Goal: Navigation & Orientation: Understand site structure

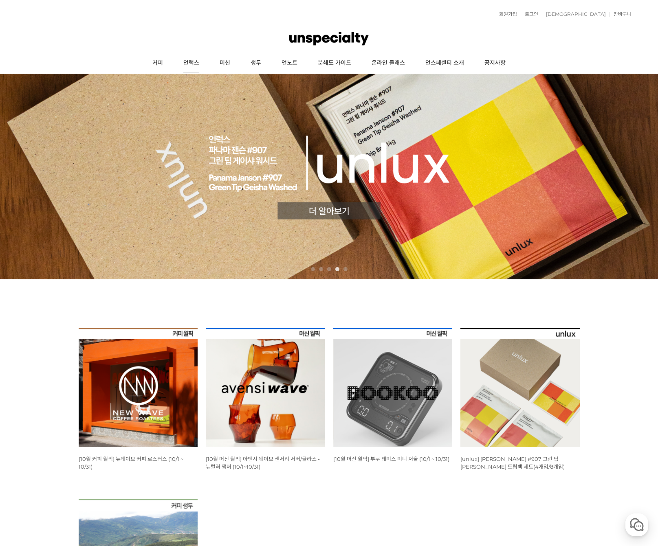
click at [194, 60] on link "언럭스" at bounding box center [191, 63] width 36 height 20
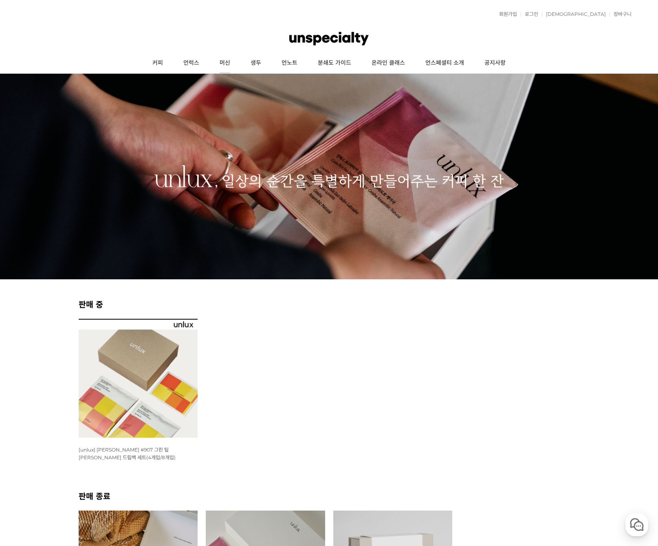
click at [228, 61] on link "머신" at bounding box center [224, 63] width 31 height 20
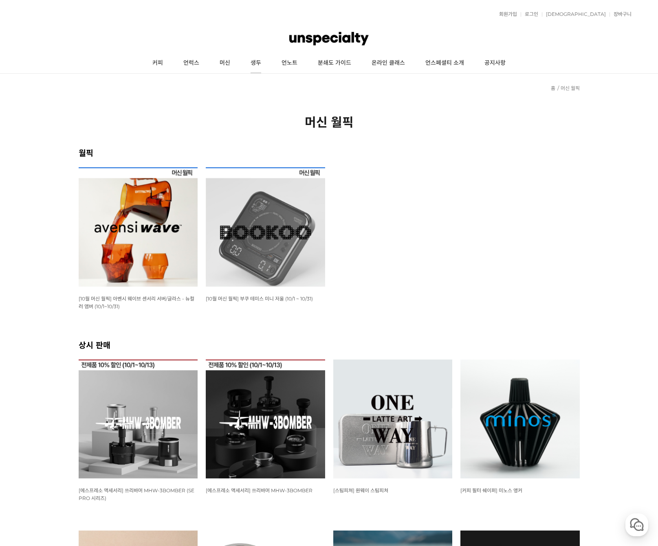
click at [268, 65] on link "생두" at bounding box center [255, 63] width 31 height 20
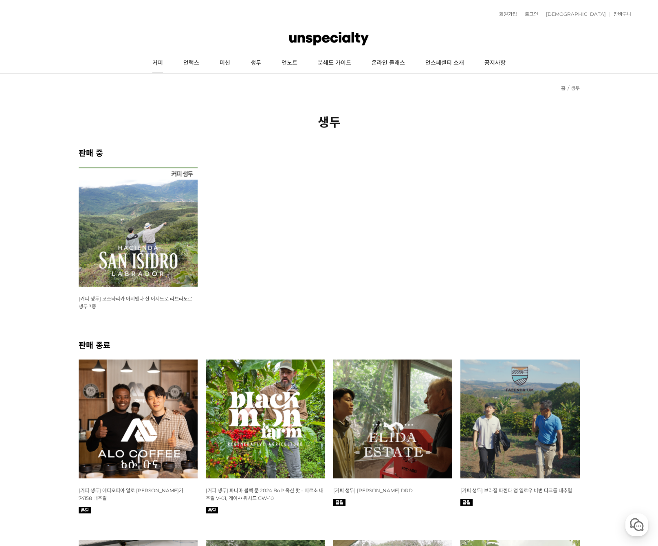
click at [153, 62] on link "커피" at bounding box center [157, 63] width 31 height 20
